Goal: Task Accomplishment & Management: Manage account settings

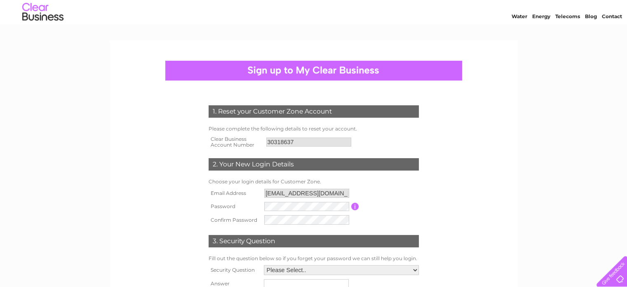
scroll to position [41, 0]
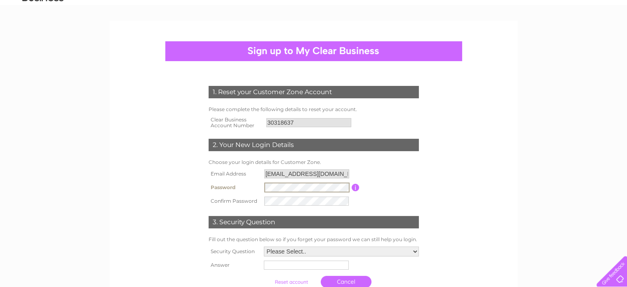
click at [260, 193] on tr "Password Password must be at least 6 characters long" at bounding box center [314, 187] width 215 height 14
click at [448, 175] on form "1. Reset your Customer Zone Account Please complete the following details to re…" at bounding box center [314, 188] width 393 height 239
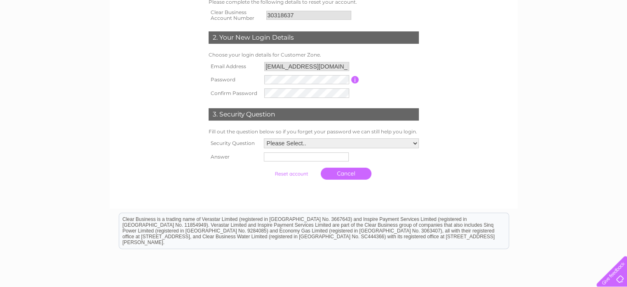
scroll to position [165, 0]
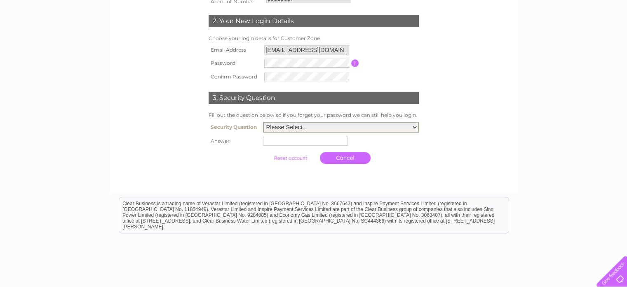
click at [398, 128] on select "Please Select.. In what town or city was your first job? In what town or city d…" at bounding box center [341, 127] width 156 height 11
select select "1"
click at [263, 122] on select "Please Select.. In what town or city was your first job? In what town or city d…" at bounding box center [341, 127] width 156 height 11
click at [312, 139] on input "text" at bounding box center [307, 141] width 86 height 10
type input "Makati"
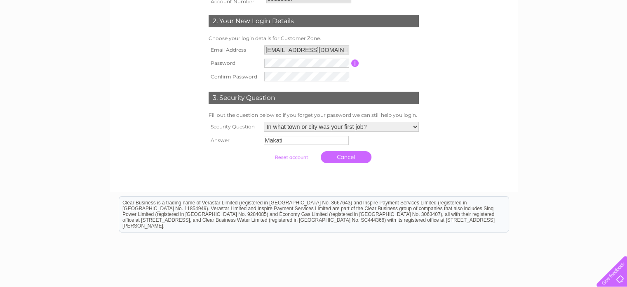
click at [331, 171] on div at bounding box center [314, 175] width 251 height 17
click at [292, 156] on input "submit" at bounding box center [291, 157] width 51 height 12
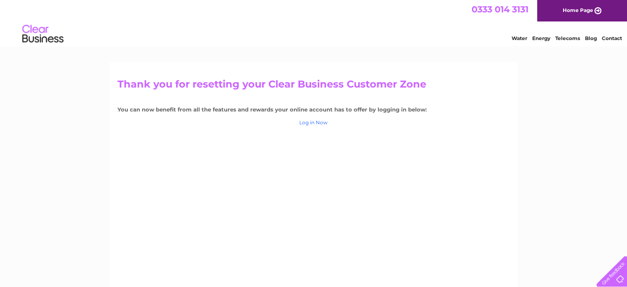
click at [320, 123] on link "Log in Now" at bounding box center [314, 122] width 28 height 6
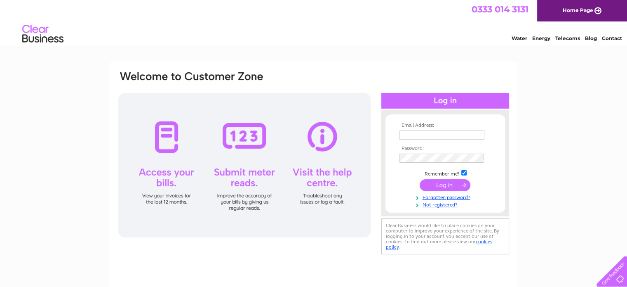
type input "rowen020370@gmail.com"
click at [446, 184] on input "submit" at bounding box center [445, 185] width 51 height 12
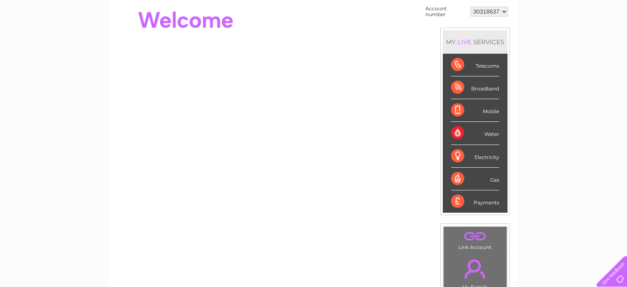
scroll to position [41, 0]
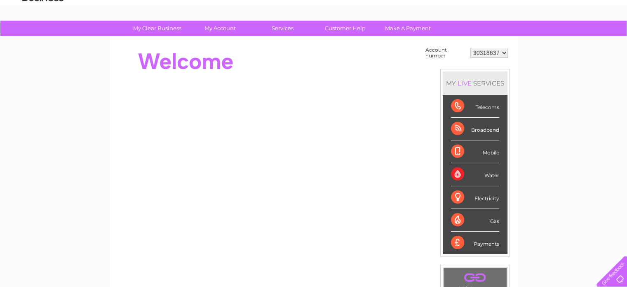
click at [487, 130] on div "Broadband" at bounding box center [475, 129] width 48 height 23
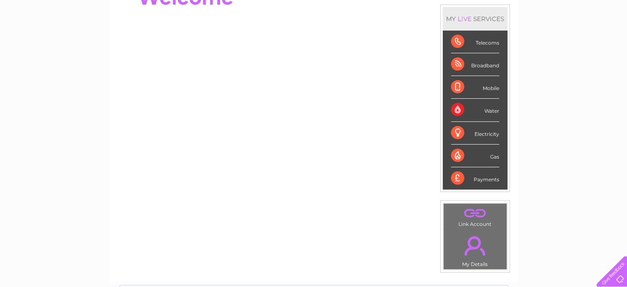
scroll to position [0, 0]
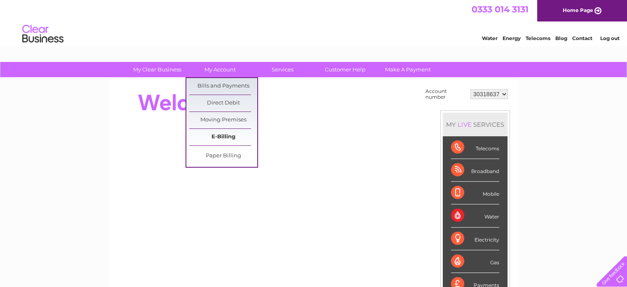
click at [223, 134] on link "E-Billing" at bounding box center [223, 137] width 68 height 17
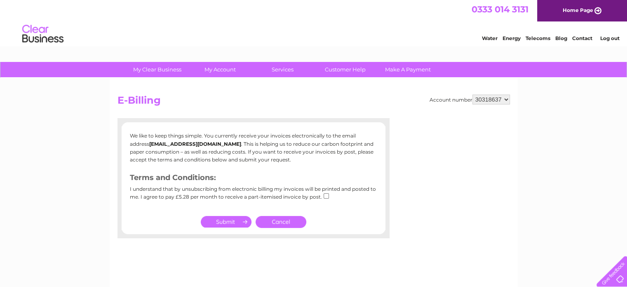
scroll to position [41, 0]
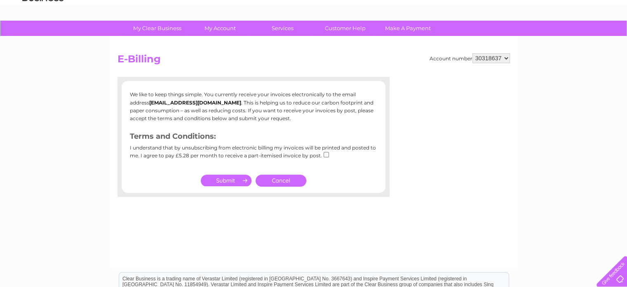
click at [283, 180] on link "Cancel" at bounding box center [281, 181] width 51 height 12
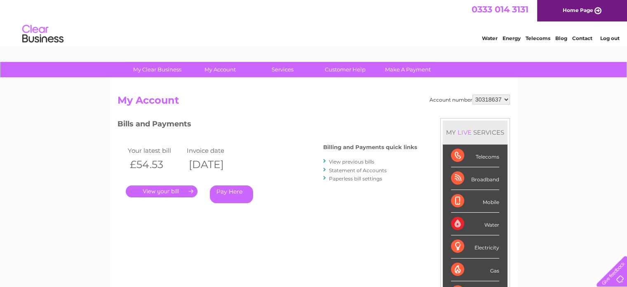
click at [351, 179] on link "Paperless bill settings" at bounding box center [355, 178] width 53 height 6
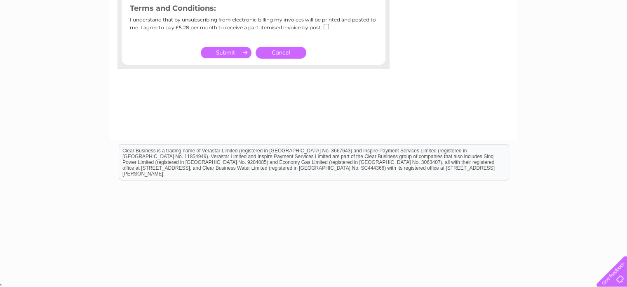
scroll to position [4, 0]
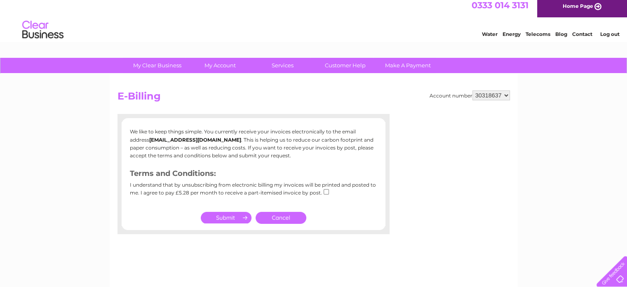
click at [320, 93] on h2 "E-Billing" at bounding box center [314, 98] width 393 height 16
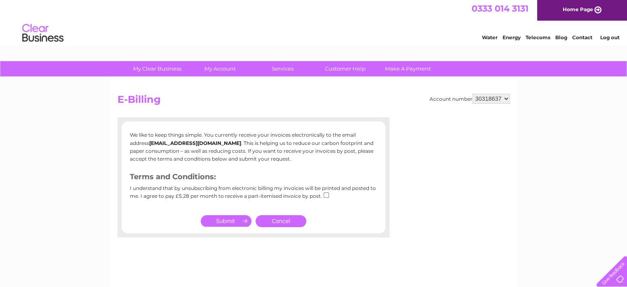
scroll to position [0, 0]
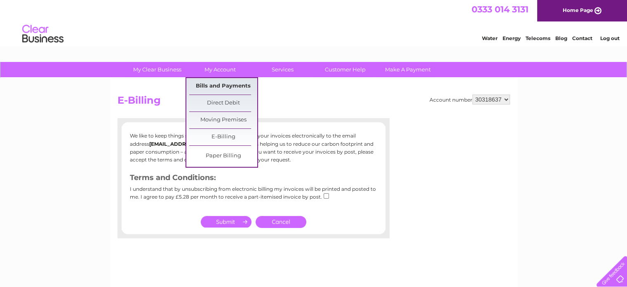
click at [221, 84] on link "Bills and Payments" at bounding box center [223, 86] width 68 height 17
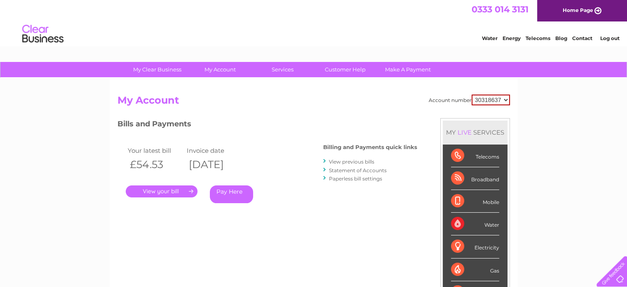
click at [176, 190] on link "." at bounding box center [162, 191] width 72 height 12
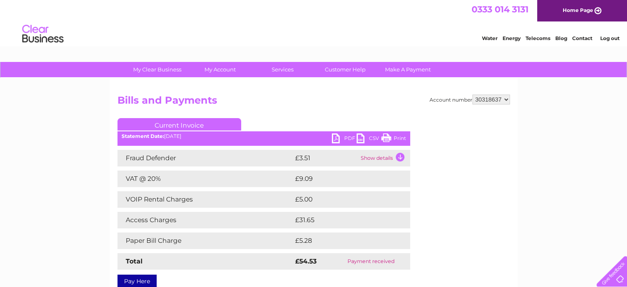
click at [612, 37] on link "Log out" at bounding box center [609, 38] width 19 height 6
